Goal: Task Accomplishment & Management: Complete application form

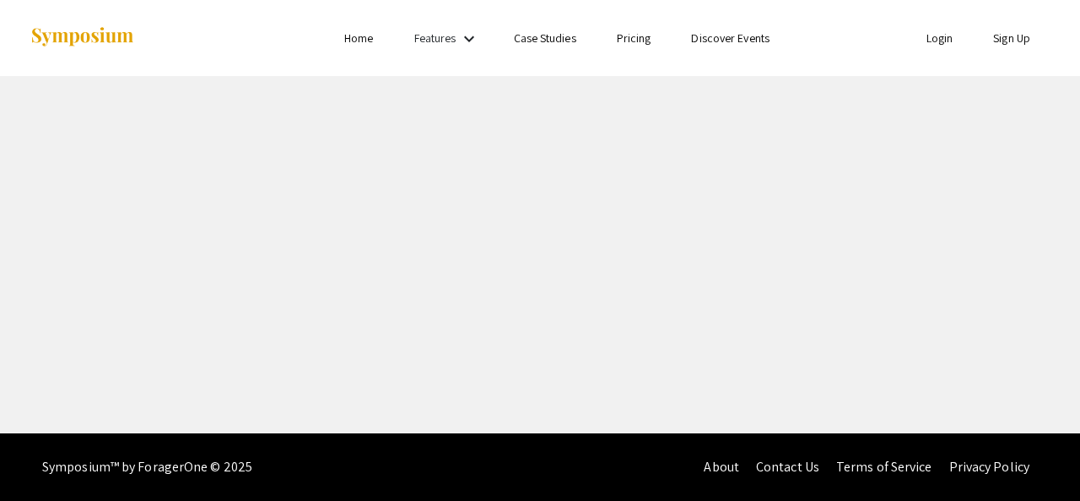
click at [942, 35] on link "Login" at bounding box center [940, 37] width 27 height 15
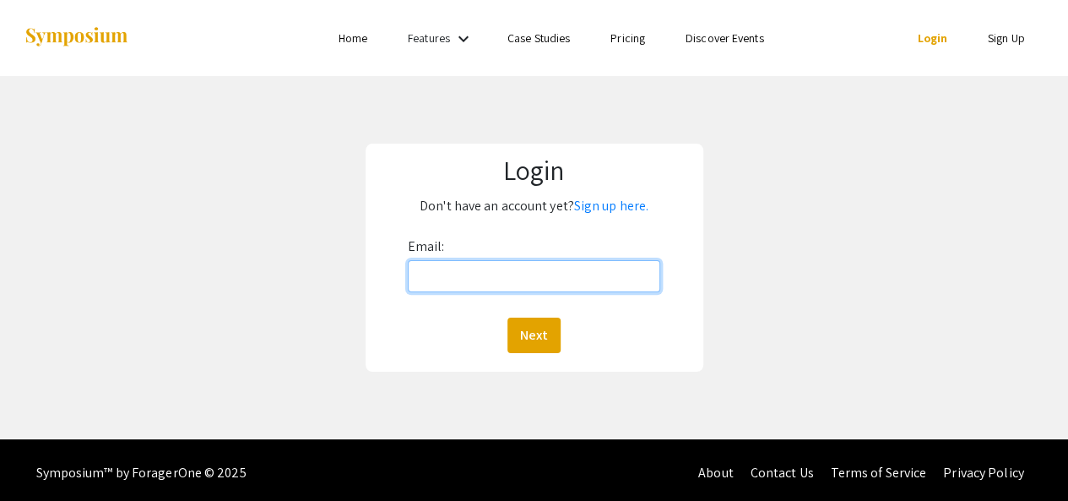
click at [545, 269] on input "Email:" at bounding box center [534, 276] width 253 height 32
type input "[EMAIL_ADDRESS][DOMAIN_NAME]"
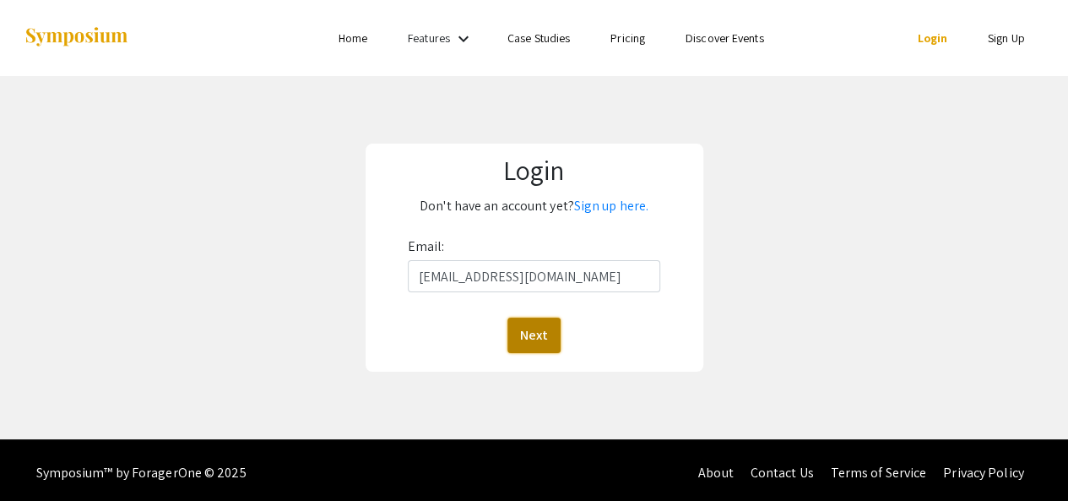
click at [526, 333] on button "Next" at bounding box center [533, 334] width 53 height 35
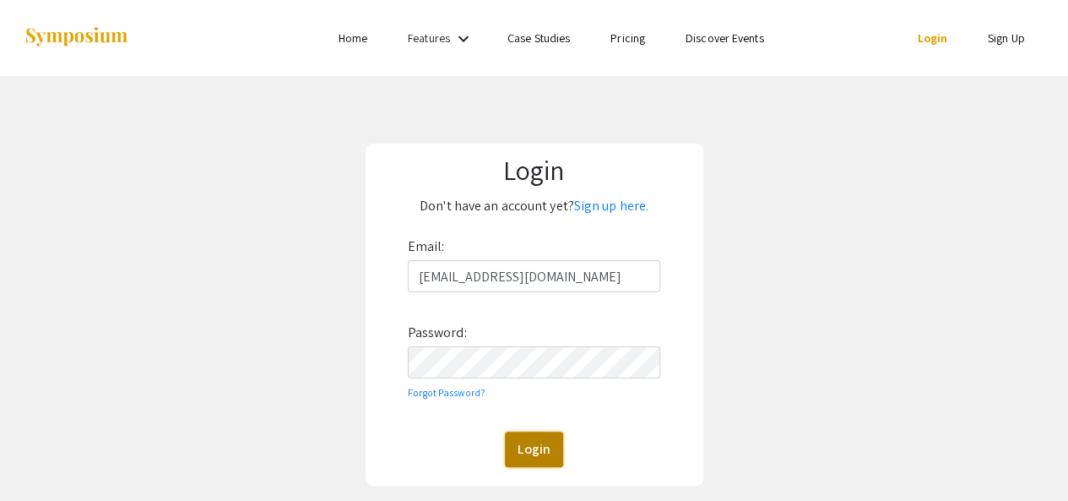
click at [527, 440] on button "Login" at bounding box center [534, 448] width 58 height 35
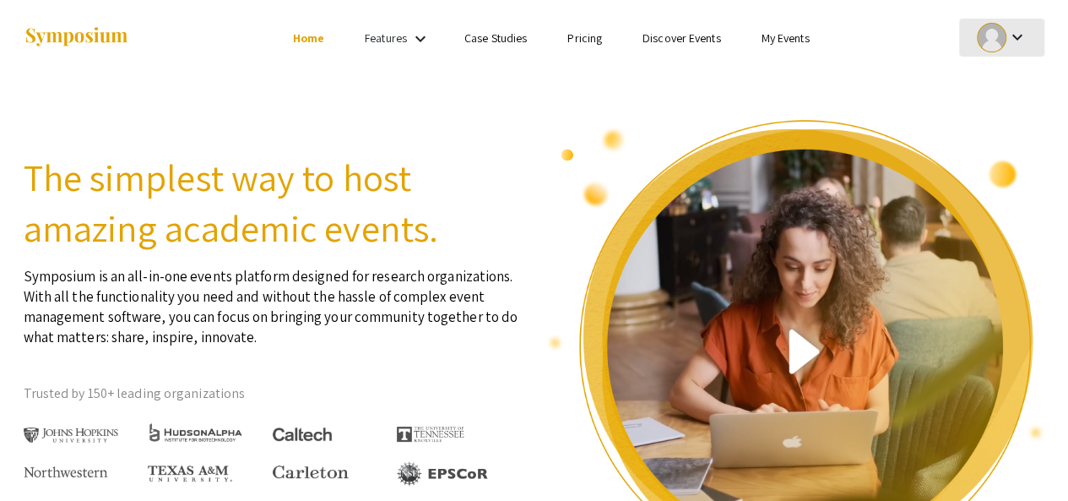
click at [989, 35] on div at bounding box center [992, 38] width 30 height 30
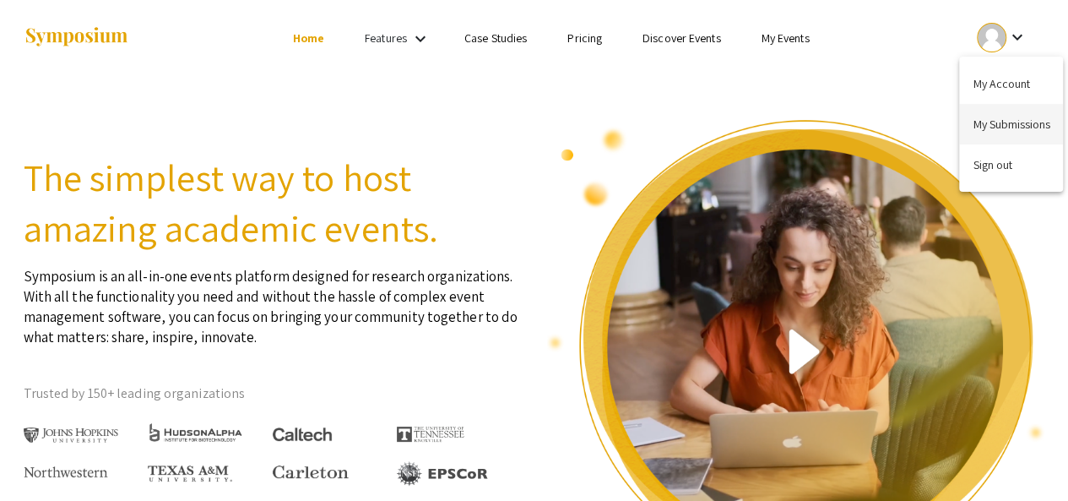
click at [994, 126] on button "My Submissions" at bounding box center [1011, 124] width 104 height 41
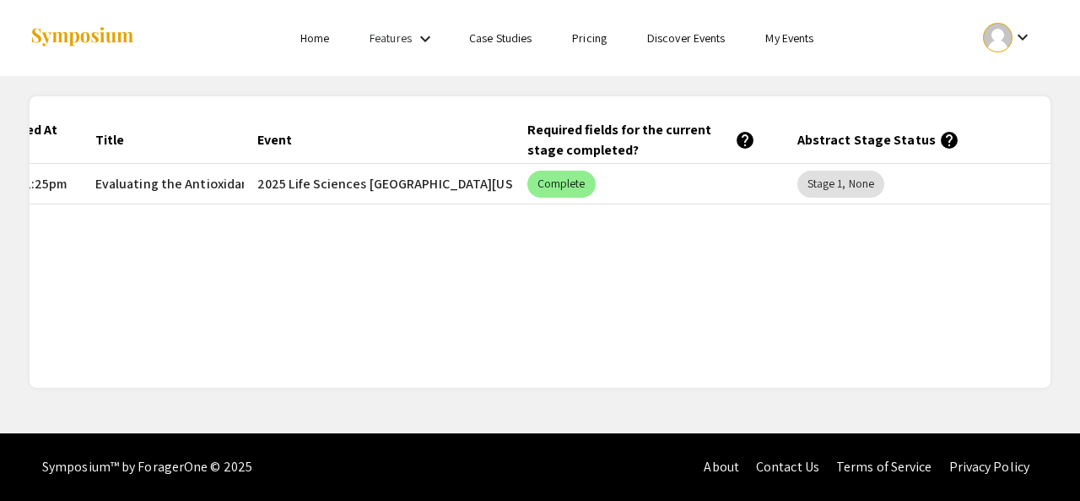
scroll to position [0, 123]
click at [844, 183] on mat-chip "Stage 1, None" at bounding box center [838, 183] width 87 height 27
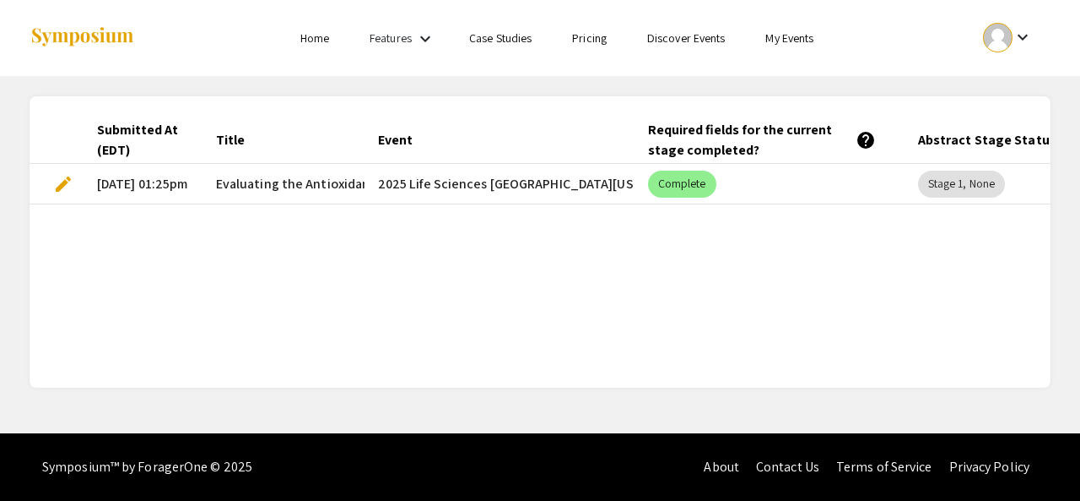
click at [445, 178] on mat-cell "2025 Life Sciences [GEOGRAPHIC_DATA][US_STATE] STEM Undergraduate Symposium" at bounding box center [500, 184] width 270 height 41
click at [262, 180] on span "Evaluating the Antioxidant Effects of Kaempferol on Sodium Dichromate-induced […" at bounding box center [582, 184] width 733 height 20
click at [409, 179] on mat-cell "2025 Life Sciences [GEOGRAPHIC_DATA][US_STATE] STEM Undergraduate Symposium" at bounding box center [500, 184] width 270 height 41
click at [670, 187] on mat-chip "Complete" at bounding box center [682, 183] width 68 height 27
click at [701, 140] on div "Required fields for the current stage completed? help" at bounding box center [762, 140] width 228 height 41
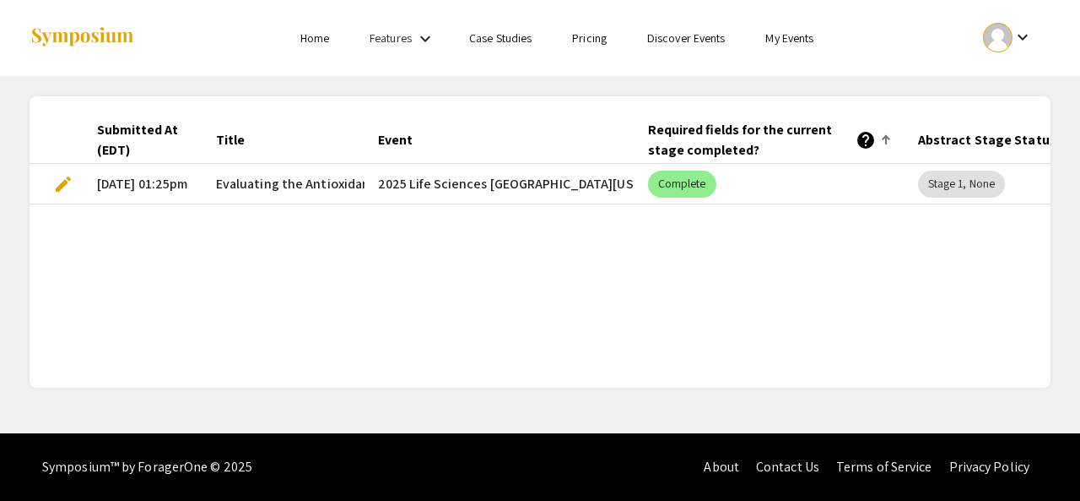
scroll to position [0, 123]
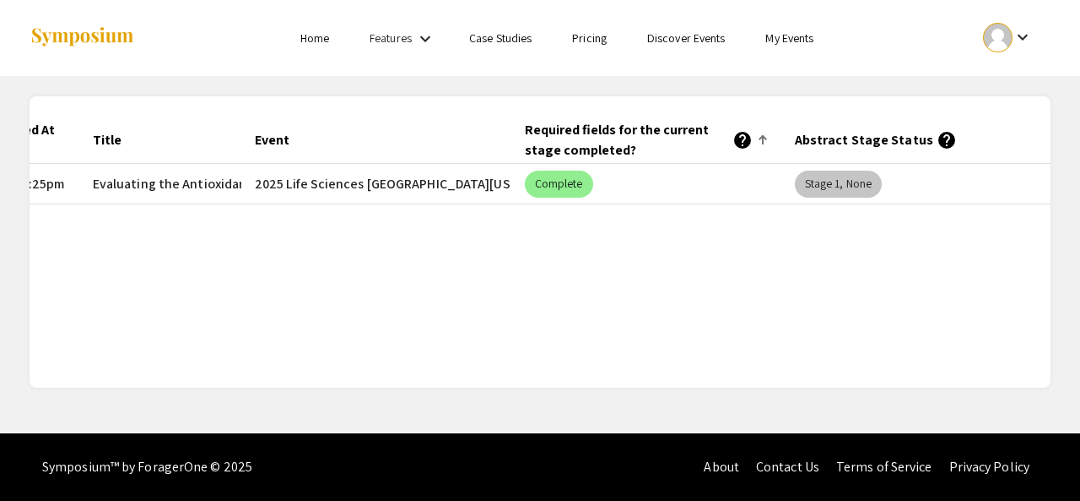
drag, startPoint x: 847, startPoint y: 138, endPoint x: 840, endPoint y: 176, distance: 38.7
click at [840, 176] on mat-table "Submitted At (EDT) Title Event Required fields for the current stage completed?…" at bounding box center [416, 160] width 1021 height 88
click at [840, 176] on mat-chip "Stage 1, None" at bounding box center [838, 183] width 87 height 27
click at [1008, 36] on div at bounding box center [998, 38] width 30 height 30
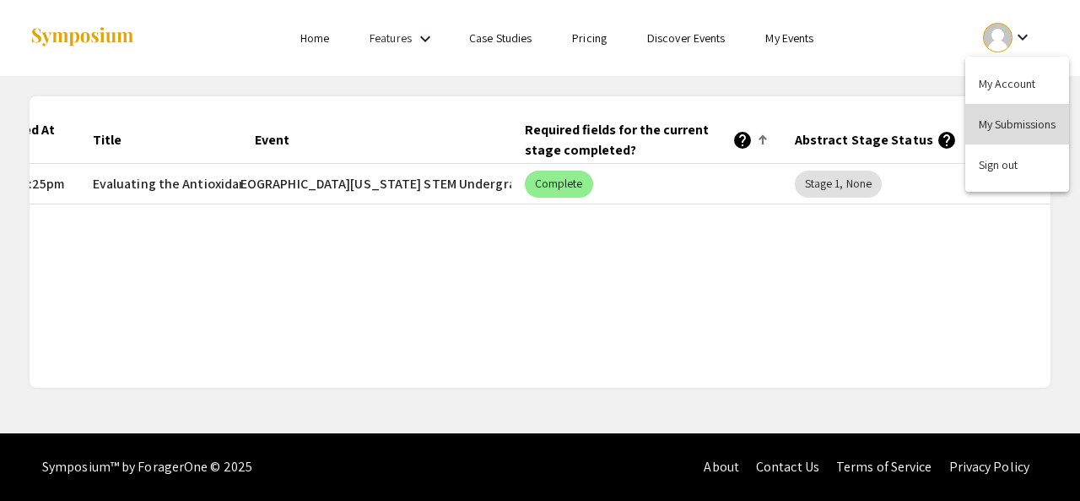
click at [991, 112] on button "My Submissions" at bounding box center [1018, 124] width 104 height 41
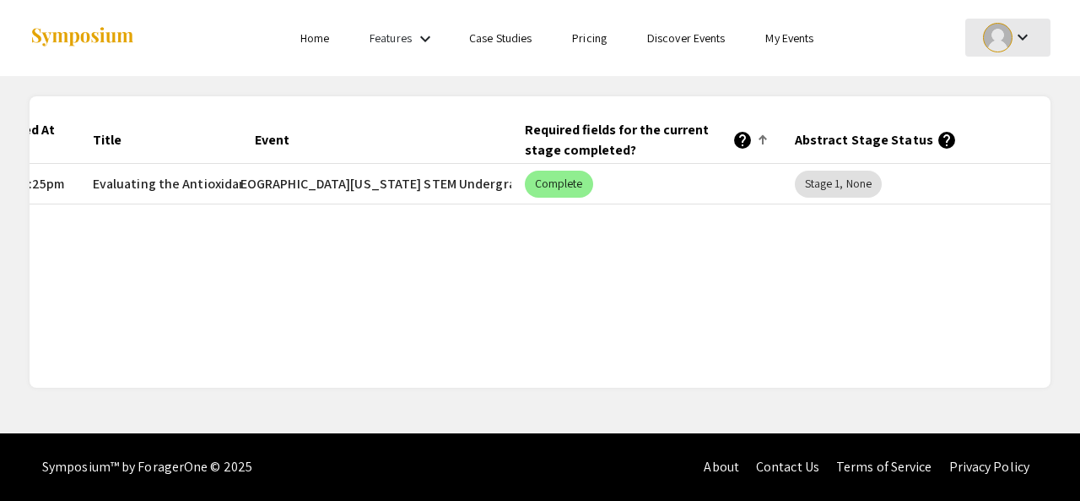
click at [1000, 36] on div at bounding box center [998, 38] width 30 height 30
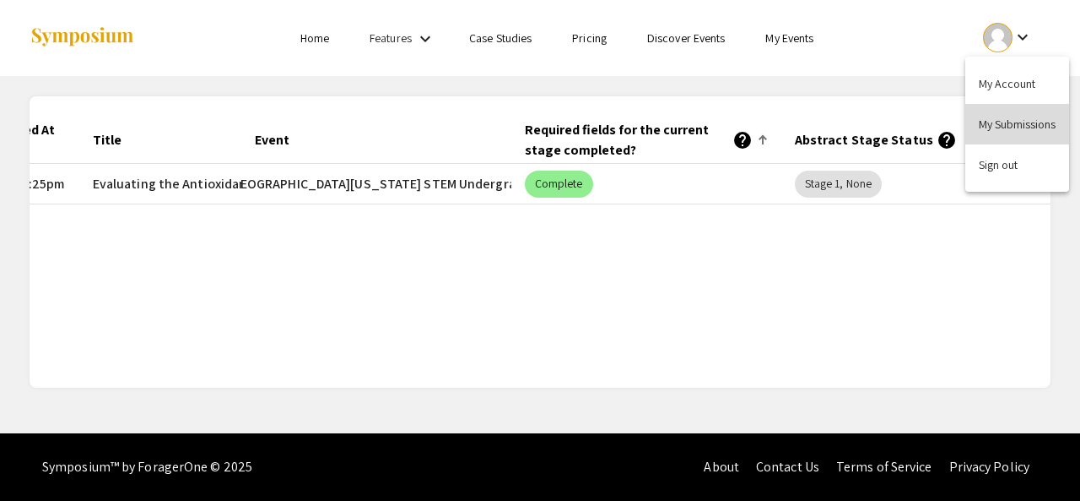
click at [991, 133] on button "My Submissions" at bounding box center [1018, 124] width 104 height 41
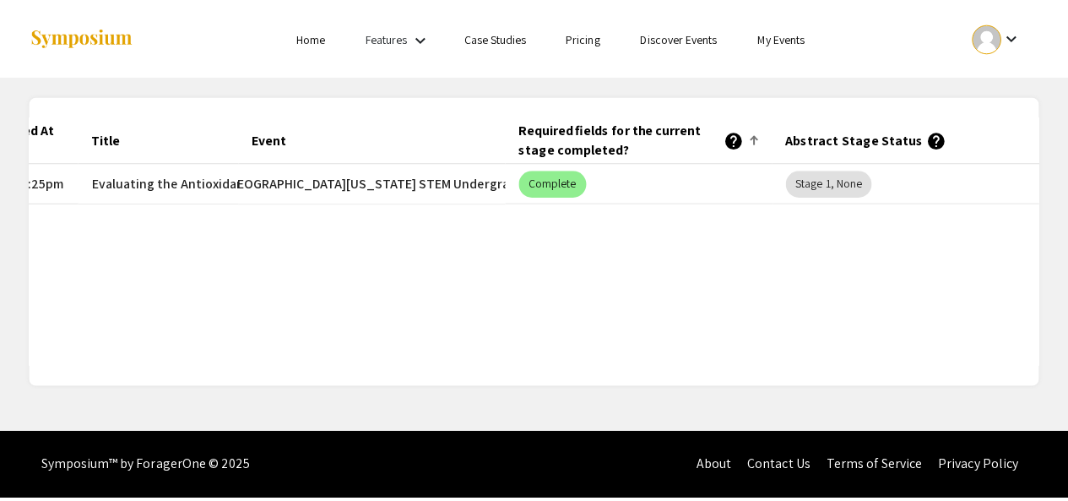
scroll to position [0, 0]
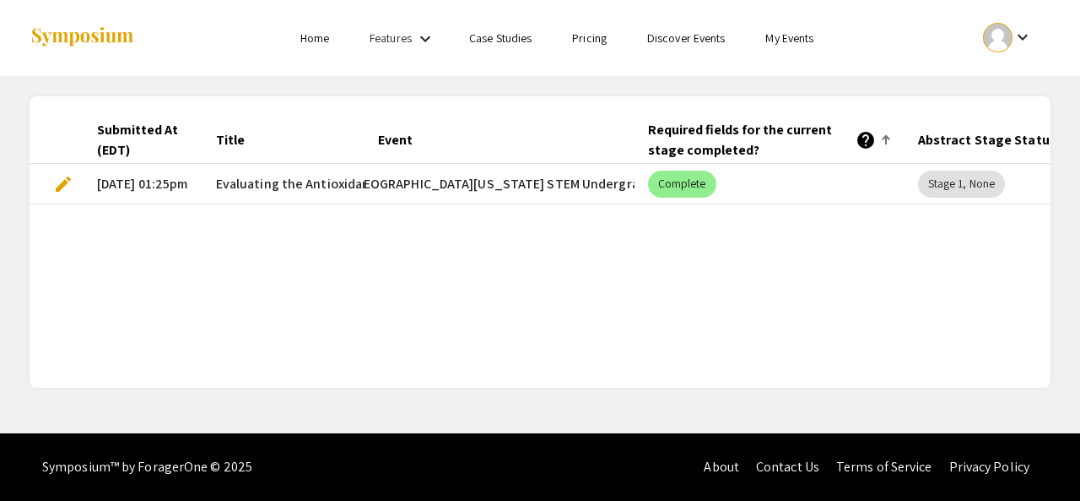
click at [70, 185] on span "edit" at bounding box center [63, 184] width 20 height 20
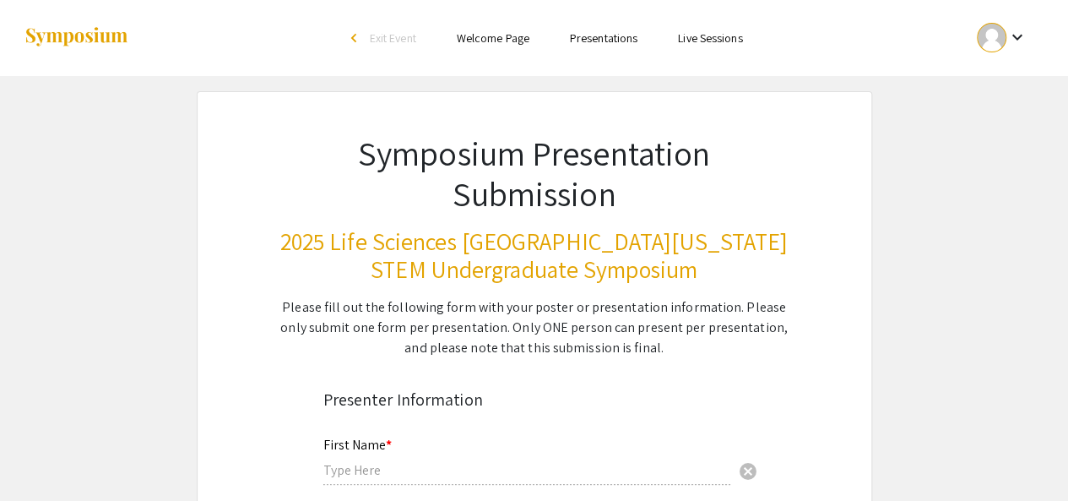
type input "Kent"
type input "Nayga"
type input "[EMAIL_ADDRESS][DOMAIN_NAME]"
radio input "true"
type input "Biology"
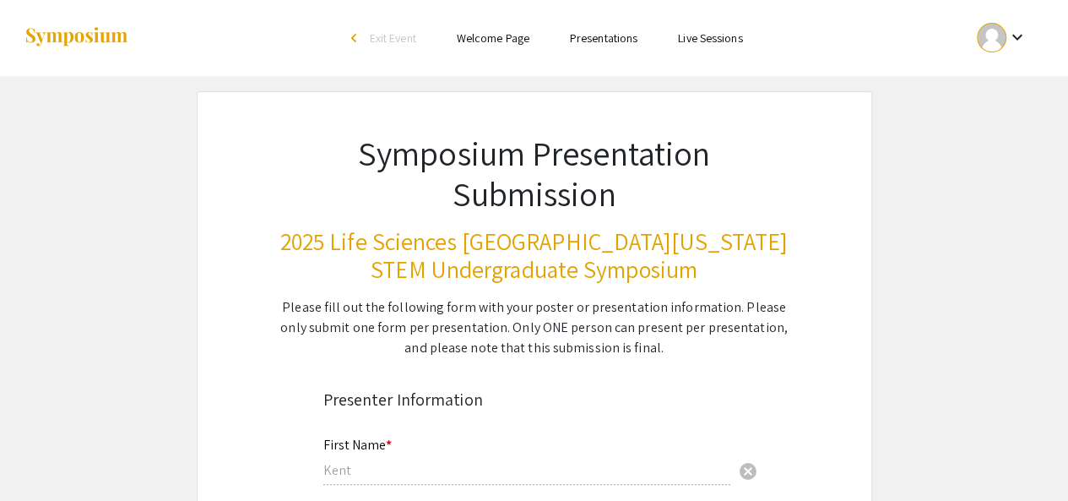
radio input "true"
type input "Dr. Chukwumaobim Nwokwu"
radio input "true"
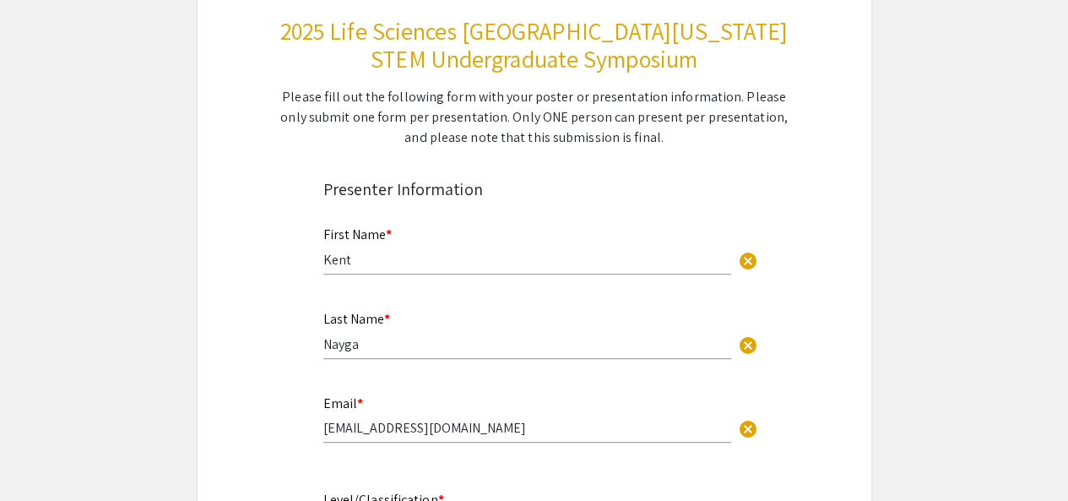
select select "custom"
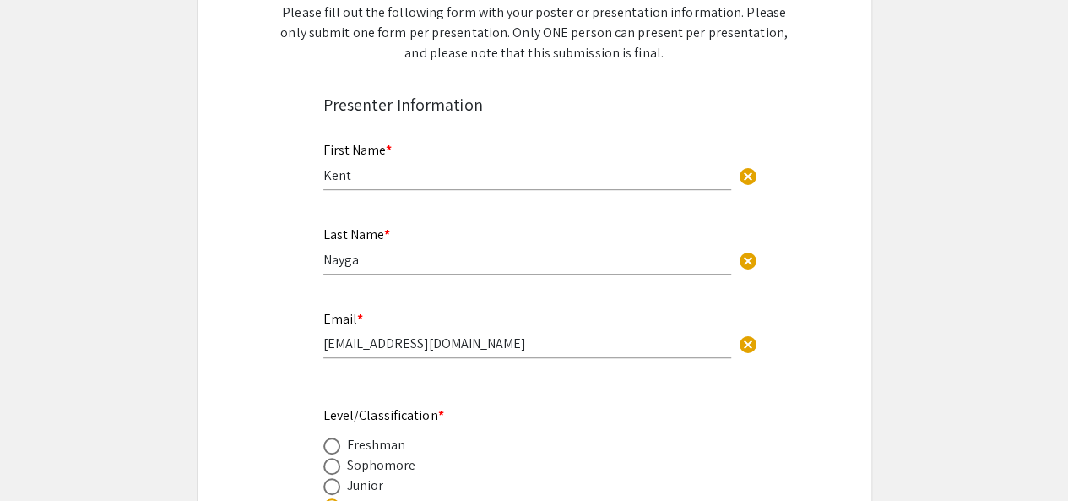
type input "0"
select select "custom"
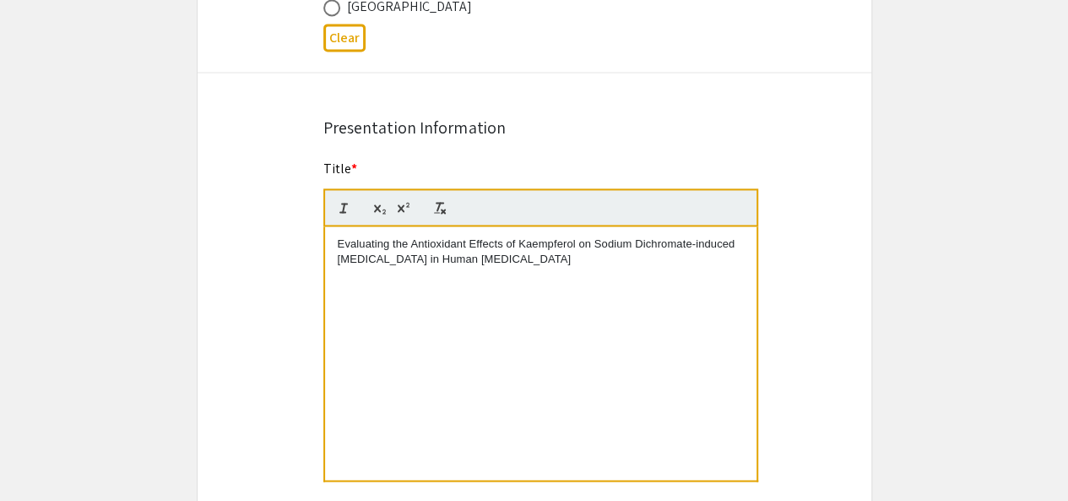
type input "1"
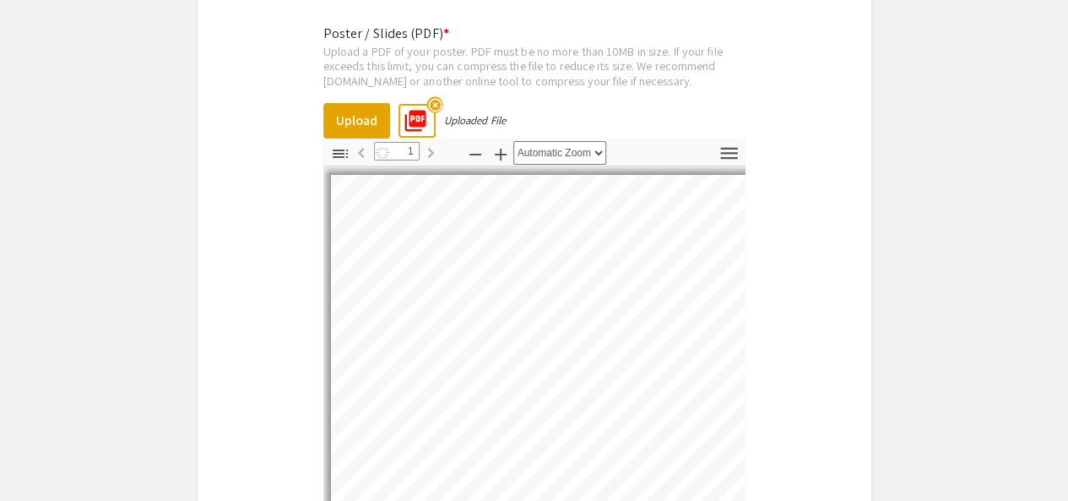
scroll to position [3008, 0]
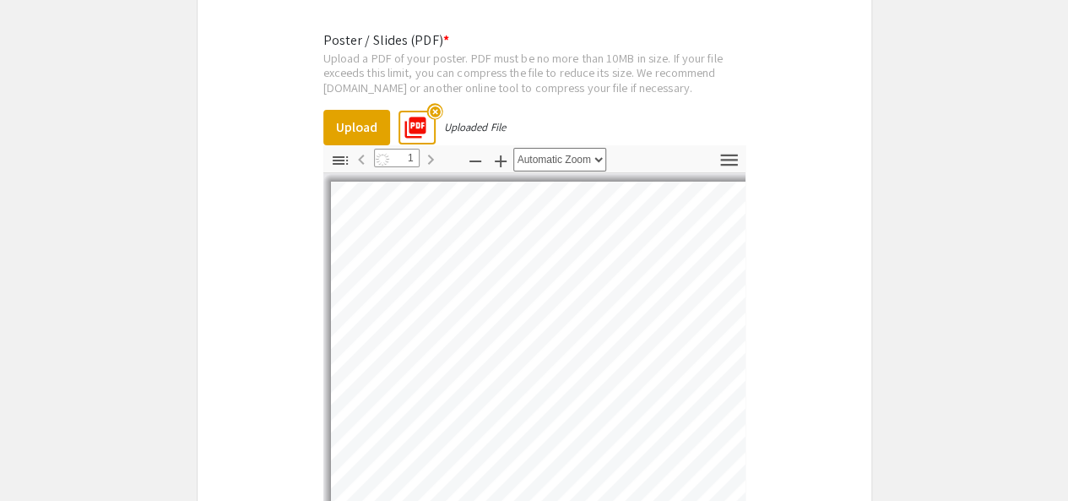
select select "auto"
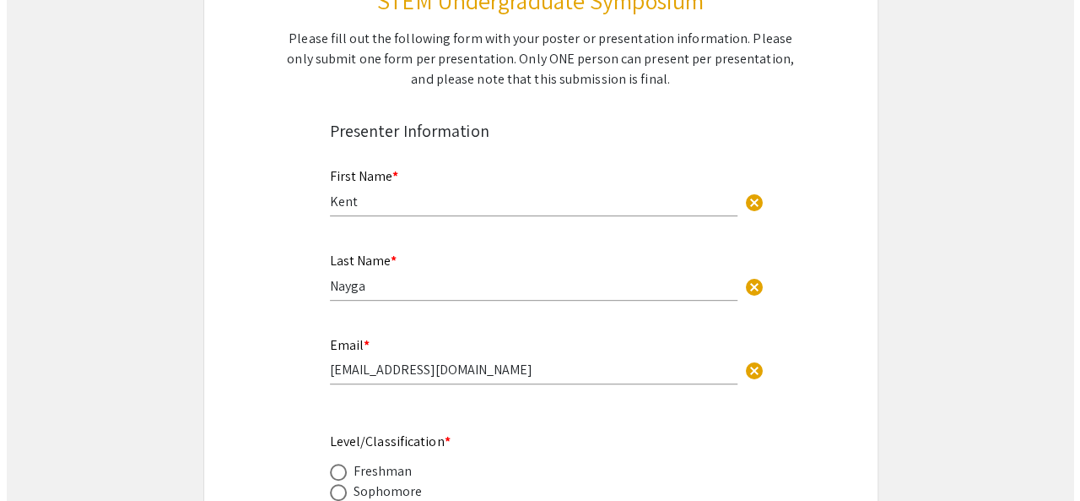
scroll to position [0, 0]
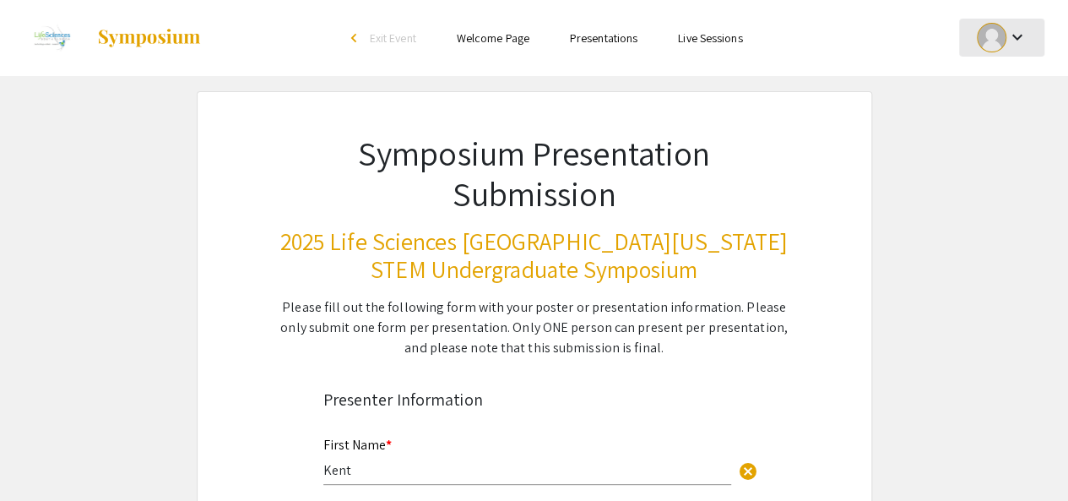
click at [1004, 42] on div at bounding box center [992, 38] width 30 height 30
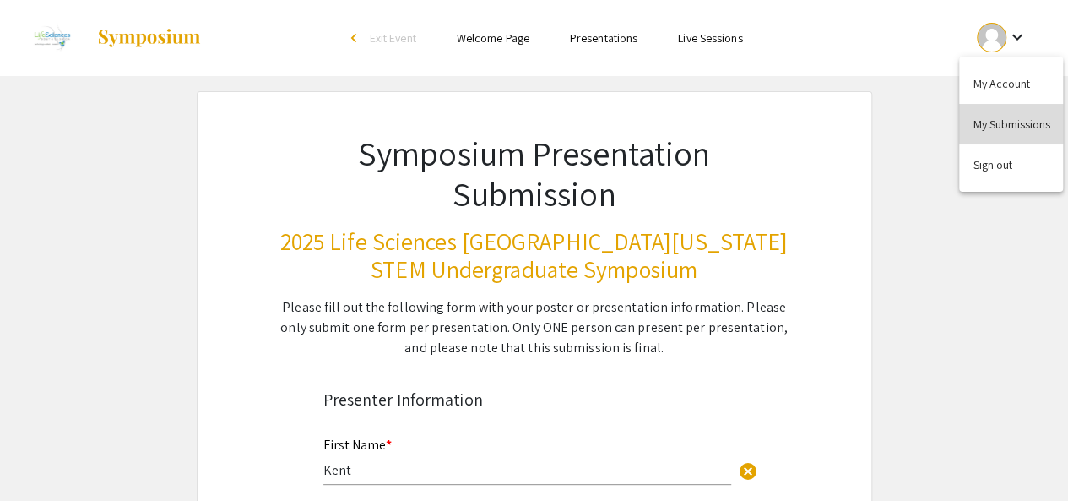
click at [981, 133] on button "My Submissions" at bounding box center [1011, 124] width 104 height 41
